Goal: Find specific page/section: Find specific page/section

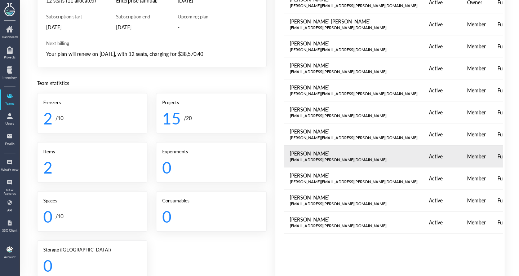
scroll to position [102, 0]
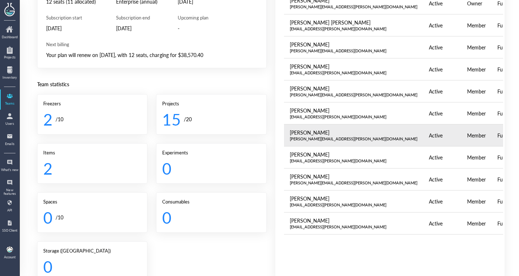
click at [319, 138] on div "[PERSON_NAME][EMAIL_ADDRESS][PERSON_NAME][DOMAIN_NAME]" at bounding box center [354, 139] width 128 height 6
copy div "[PERSON_NAME][EMAIL_ADDRESS][PERSON_NAME][DOMAIN_NAME]"
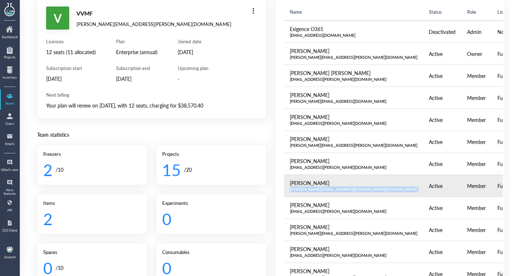
scroll to position [0, 0]
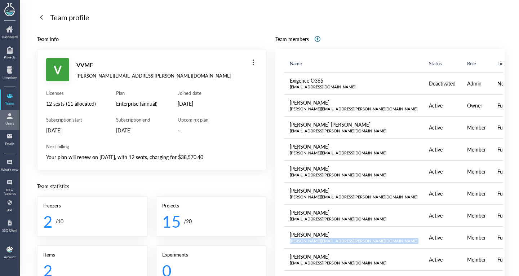
click at [11, 114] on div at bounding box center [10, 116] width 12 height 12
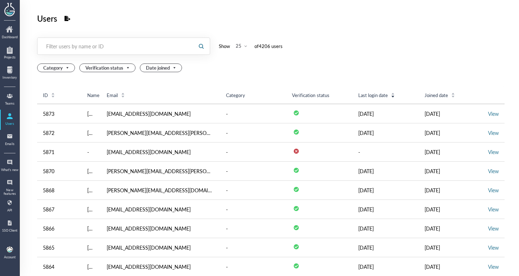
click at [117, 47] on div "Filter users by name or ID" at bounding box center [115, 46] width 139 height 7
paste input "[PERSON_NAME][EMAIL_ADDRESS][PERSON_NAME][DOMAIN_NAME]"
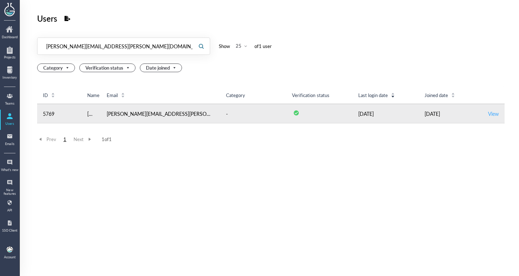
type input "[PERSON_NAME][EMAIL_ADDRESS][PERSON_NAME][DOMAIN_NAME]"
click at [493, 110] on link "View" at bounding box center [493, 113] width 11 height 7
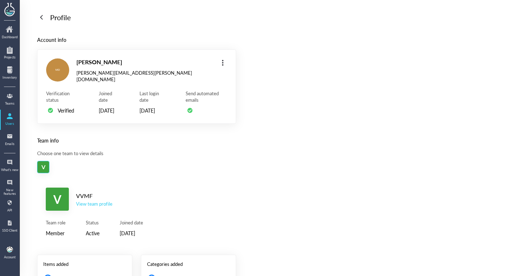
scroll to position [82, 0]
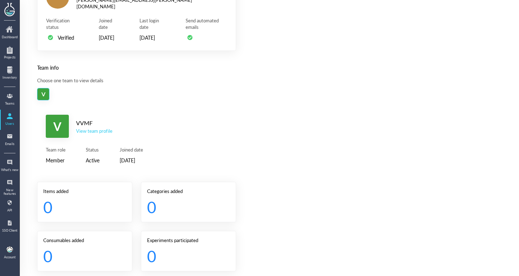
click at [98, 131] on div "View team profile" at bounding box center [94, 131] width 36 height 6
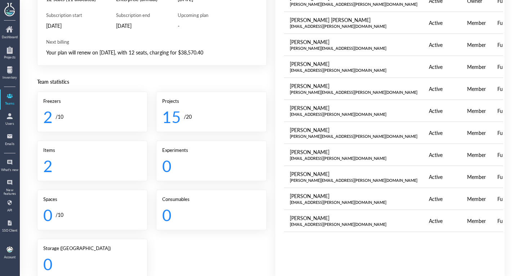
scroll to position [190, 0]
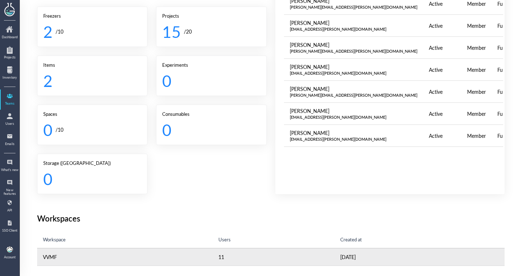
click at [142, 248] on td "VVMF" at bounding box center [125, 256] width 176 height 17
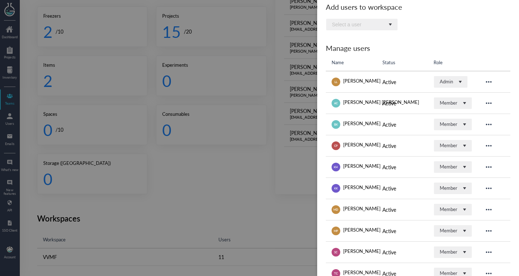
click at [305, 212] on div at bounding box center [259, 138] width 519 height 276
